Goal: Communication & Community: Answer question/provide support

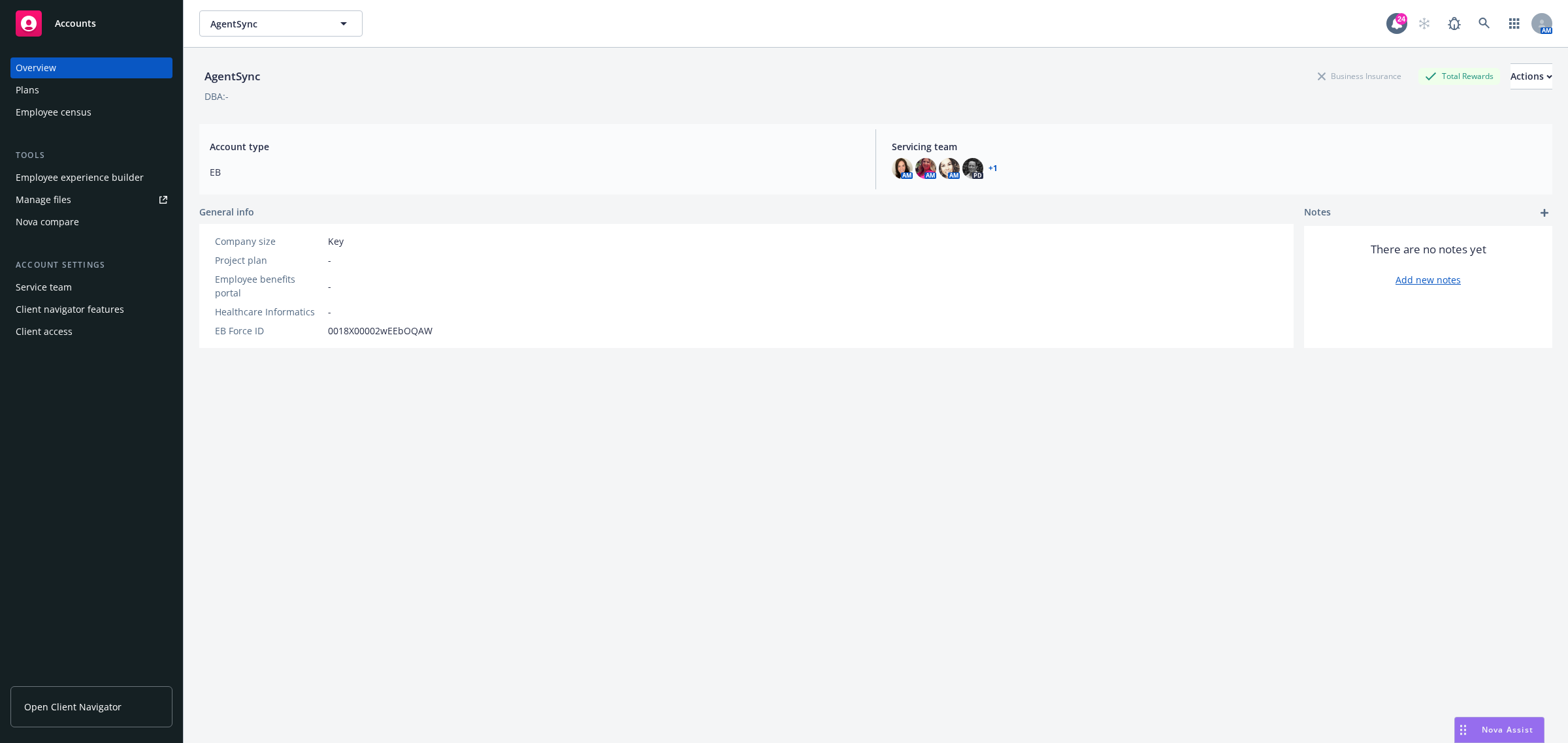
click at [1484, 722] on div "Nova Assist" at bounding box center [1499, 730] width 89 height 25
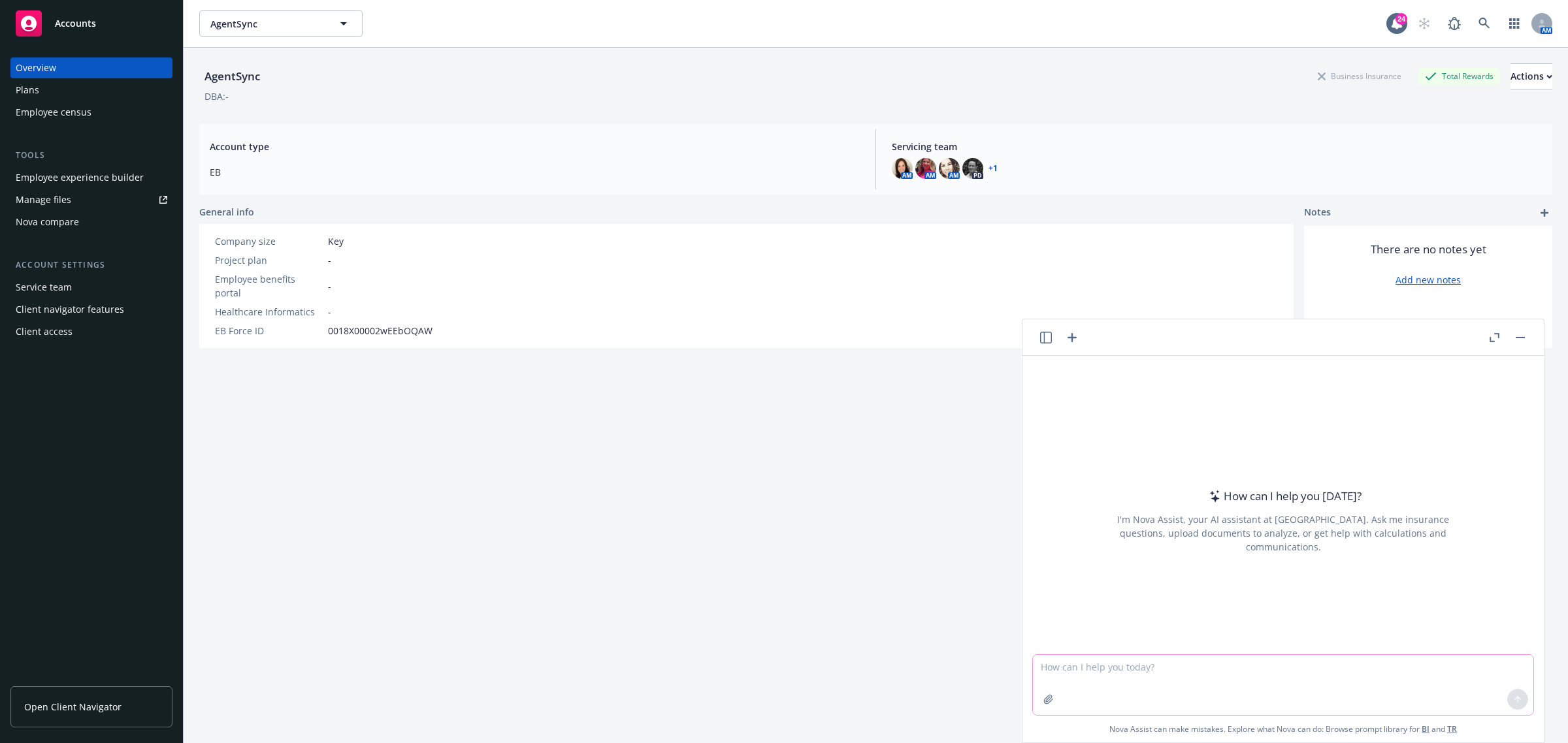
click at [1149, 667] on textarea at bounding box center [1283, 685] width 500 height 60
paste textarea "Lore ips do sita! Consect ad elit se doeiu te inc utl etdo magnaal en admi veni…"
type textarea "loremi - Dolo sit am cons! Adipisc el sedd ei tempo in utl etd magn aliquae ad …"
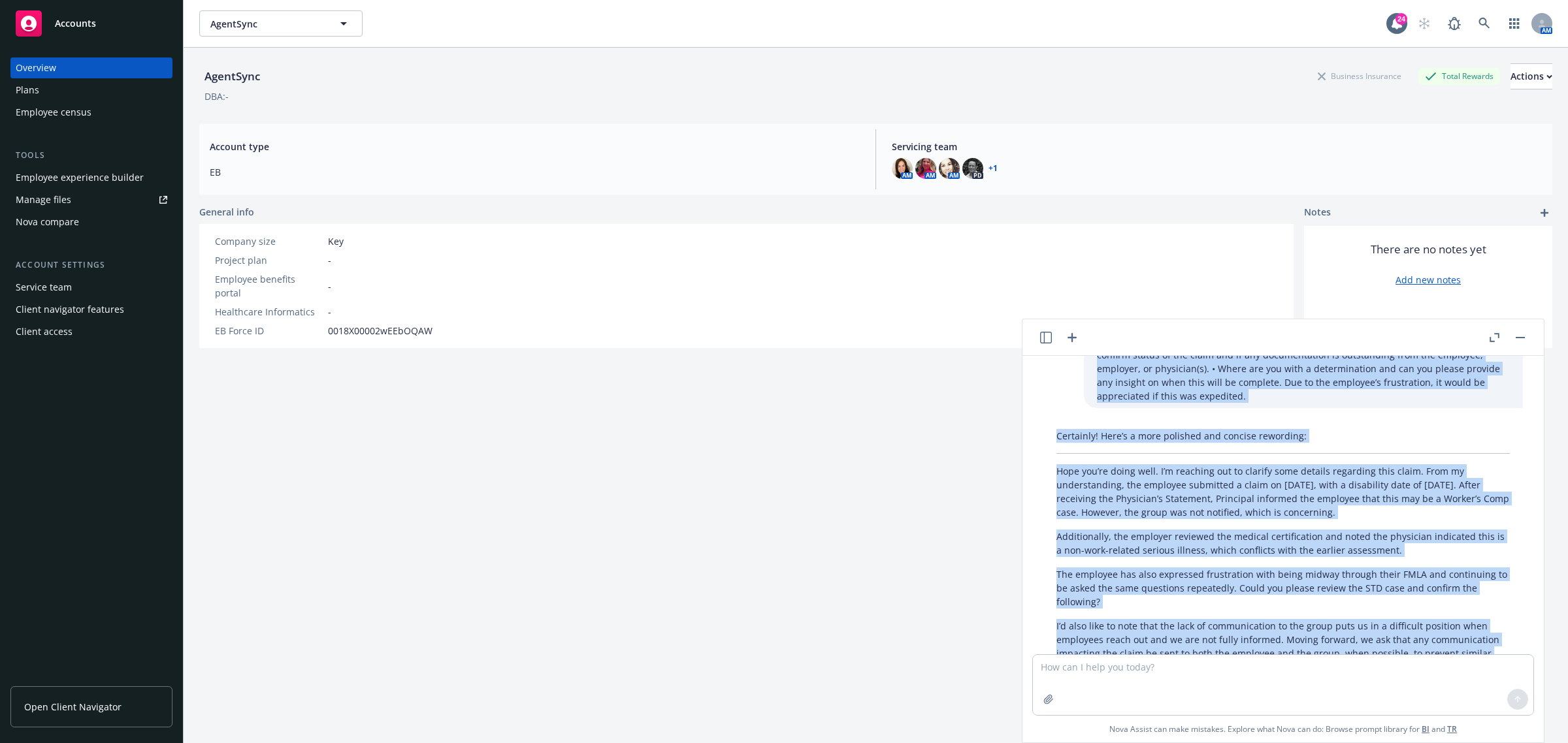
scroll to position [174, 0]
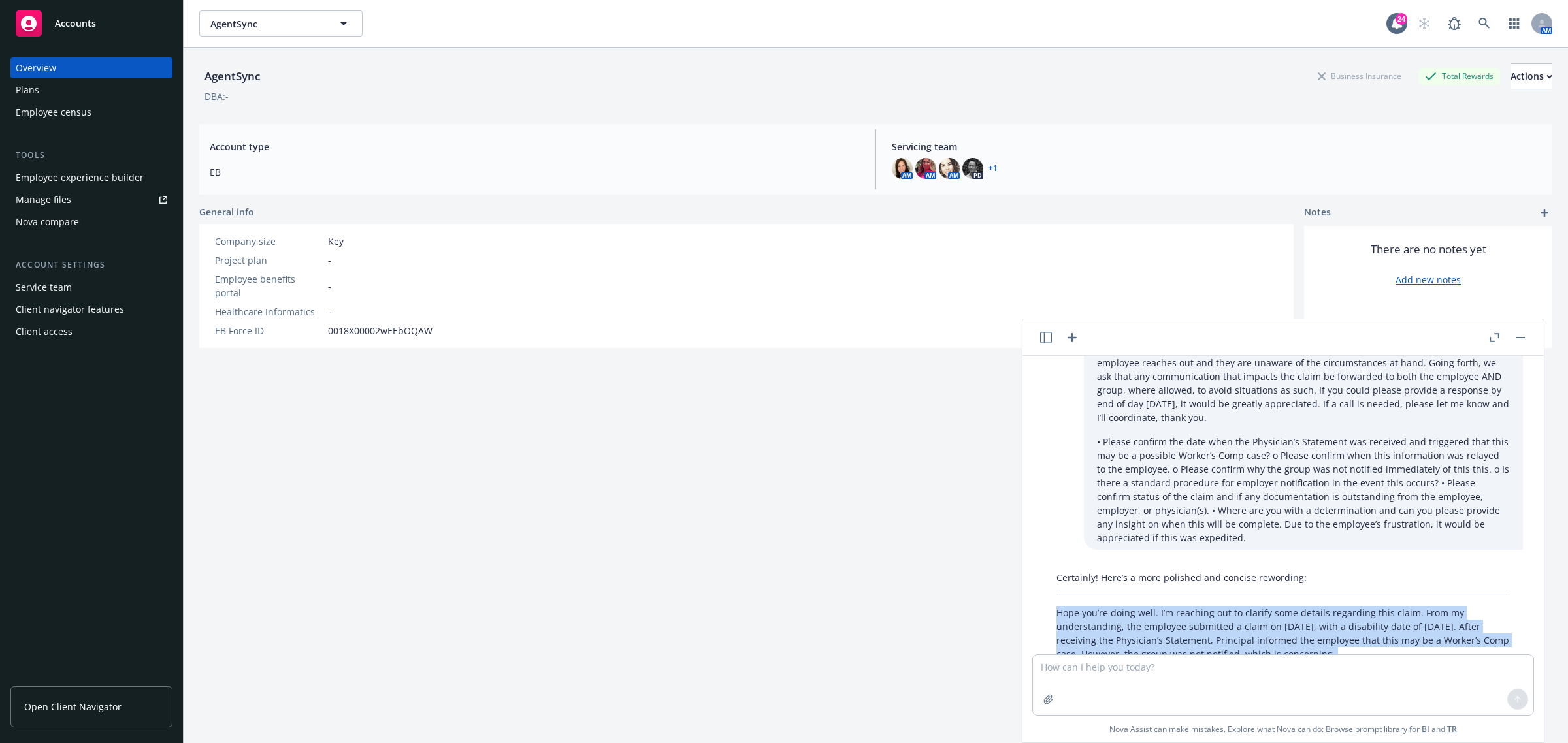
drag, startPoint x: 1106, startPoint y: 609, endPoint x: 1042, endPoint y: 599, distance: 64.8
copy div "Lore ips’do sitam cons. A’e seddoeiu tem in utlabor etdo magnaal enimadmin veni…"
